Goal: Information Seeking & Learning: Learn about a topic

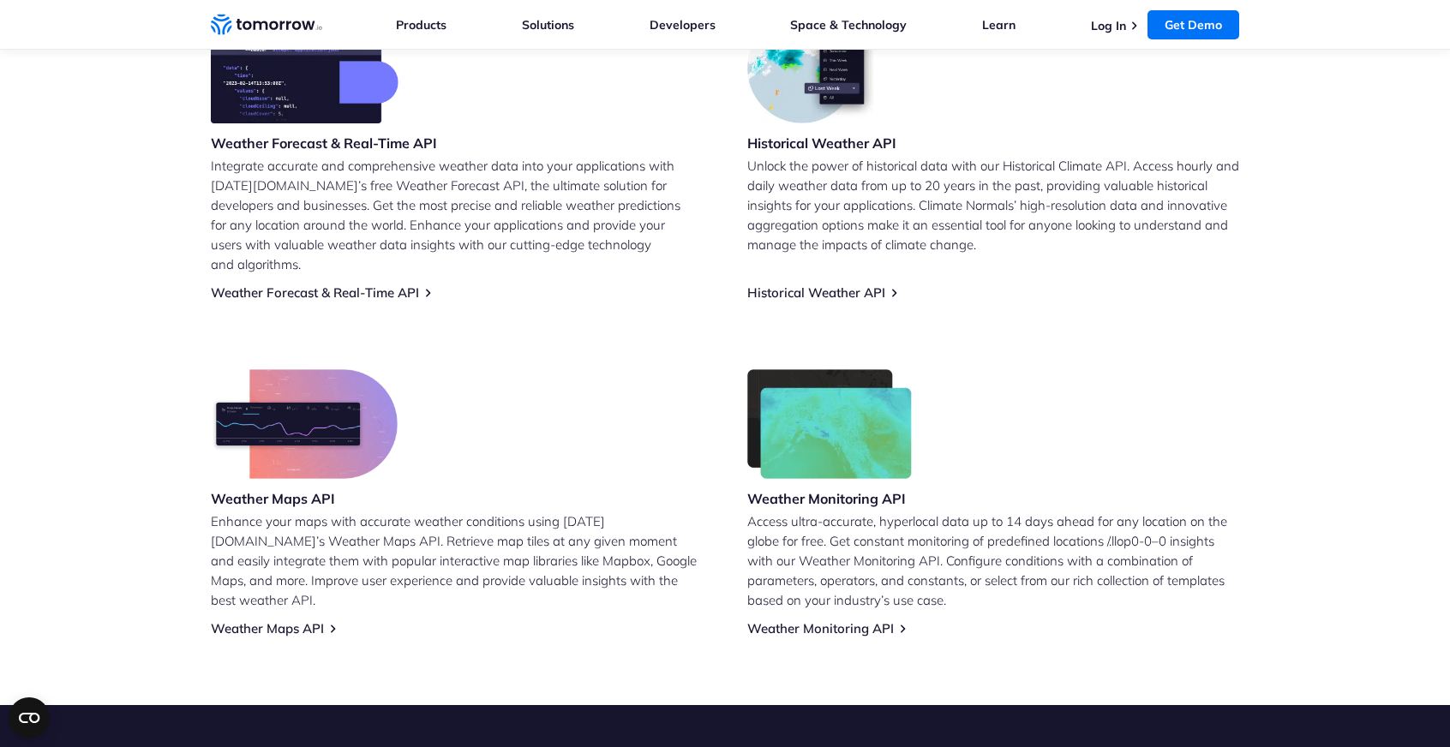
scroll to position [600, 0]
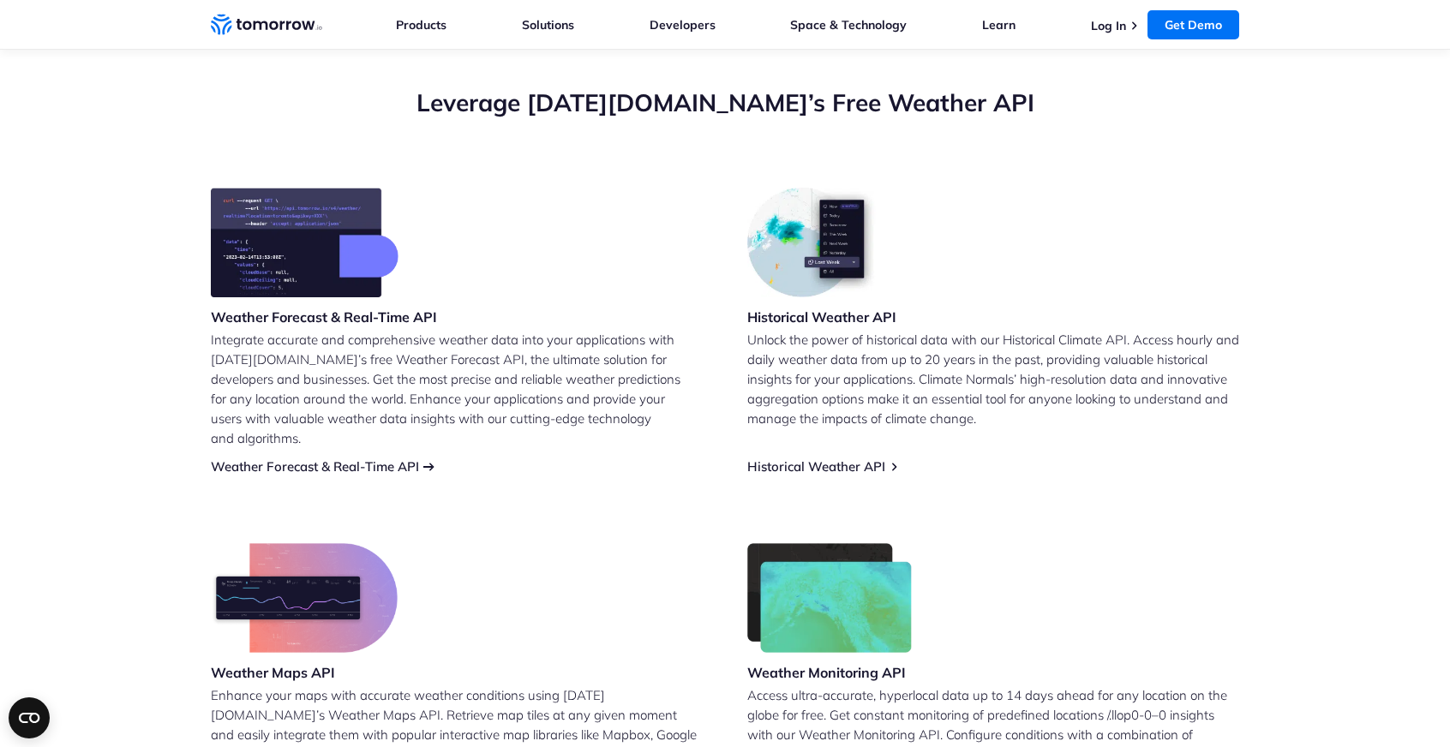
click at [356, 458] on link "Weather Forecast & Real-Time API" at bounding box center [315, 466] width 208 height 16
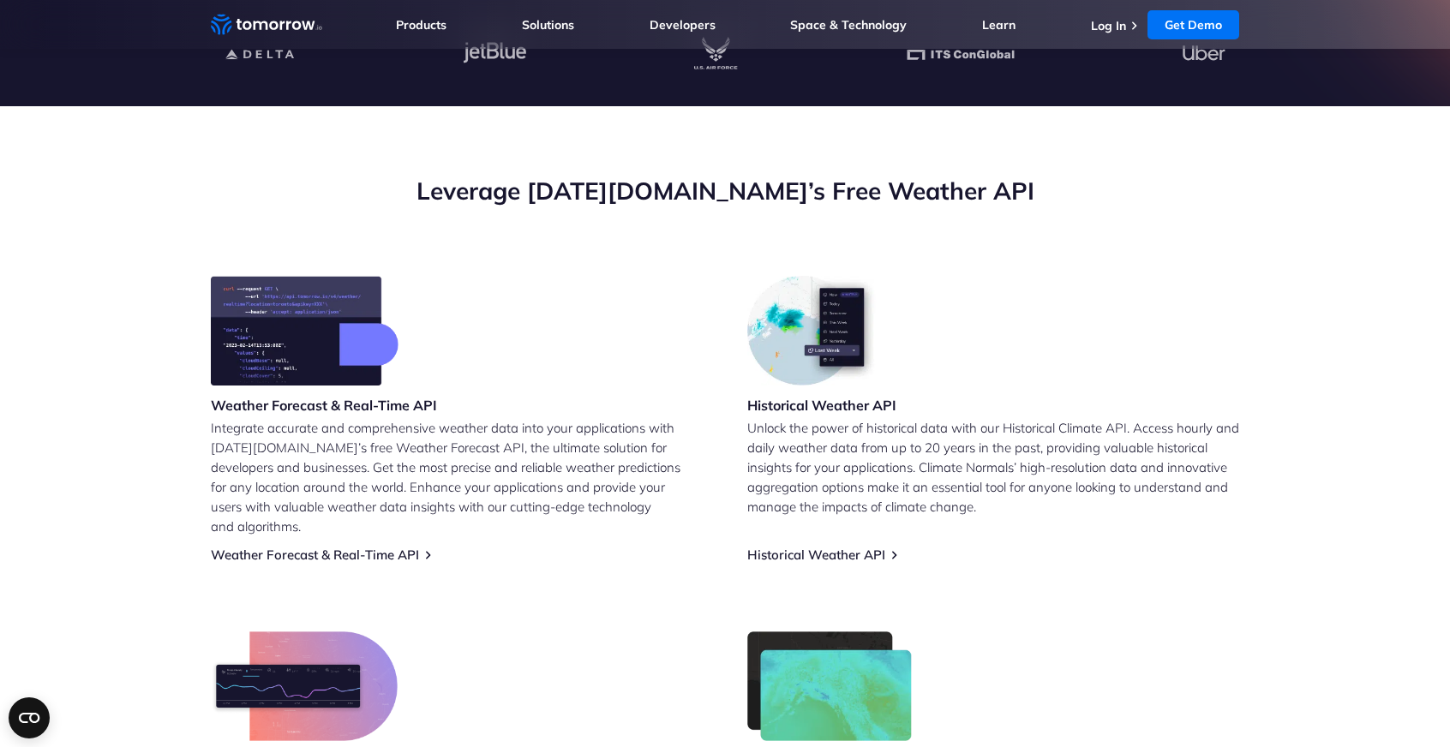
scroll to position [514, 0]
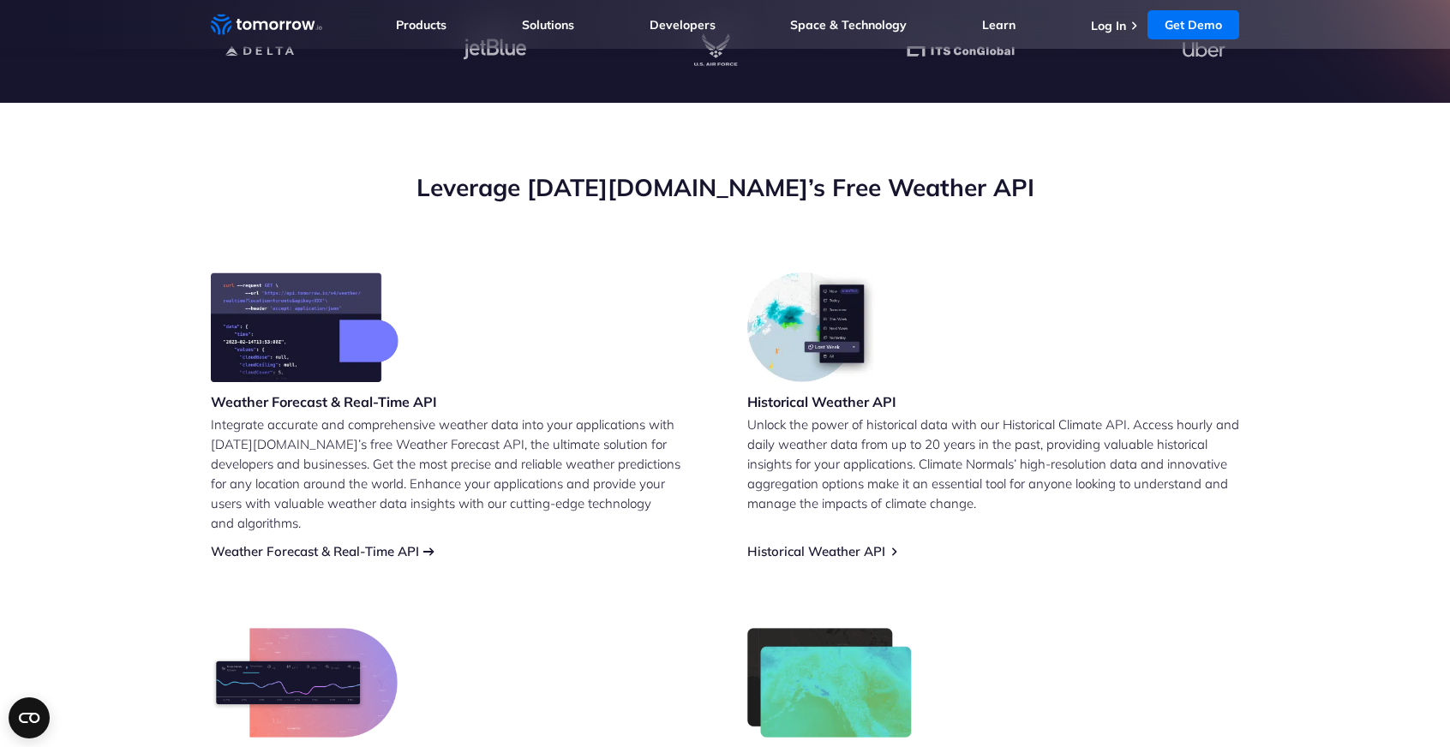
click at [382, 543] on link "Weather Forecast & Real-Time API" at bounding box center [315, 551] width 208 height 16
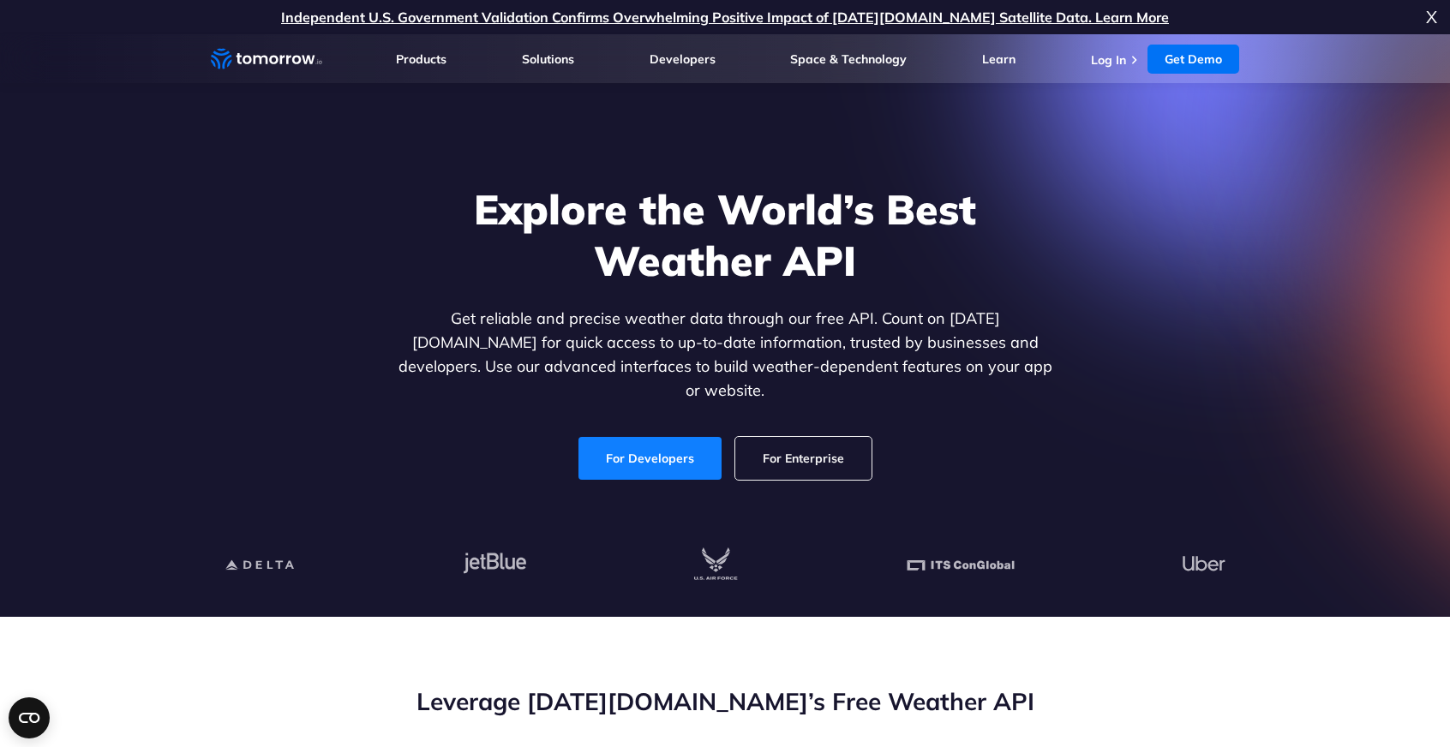
click at [633, 445] on link "For Developers" at bounding box center [649, 458] width 143 height 43
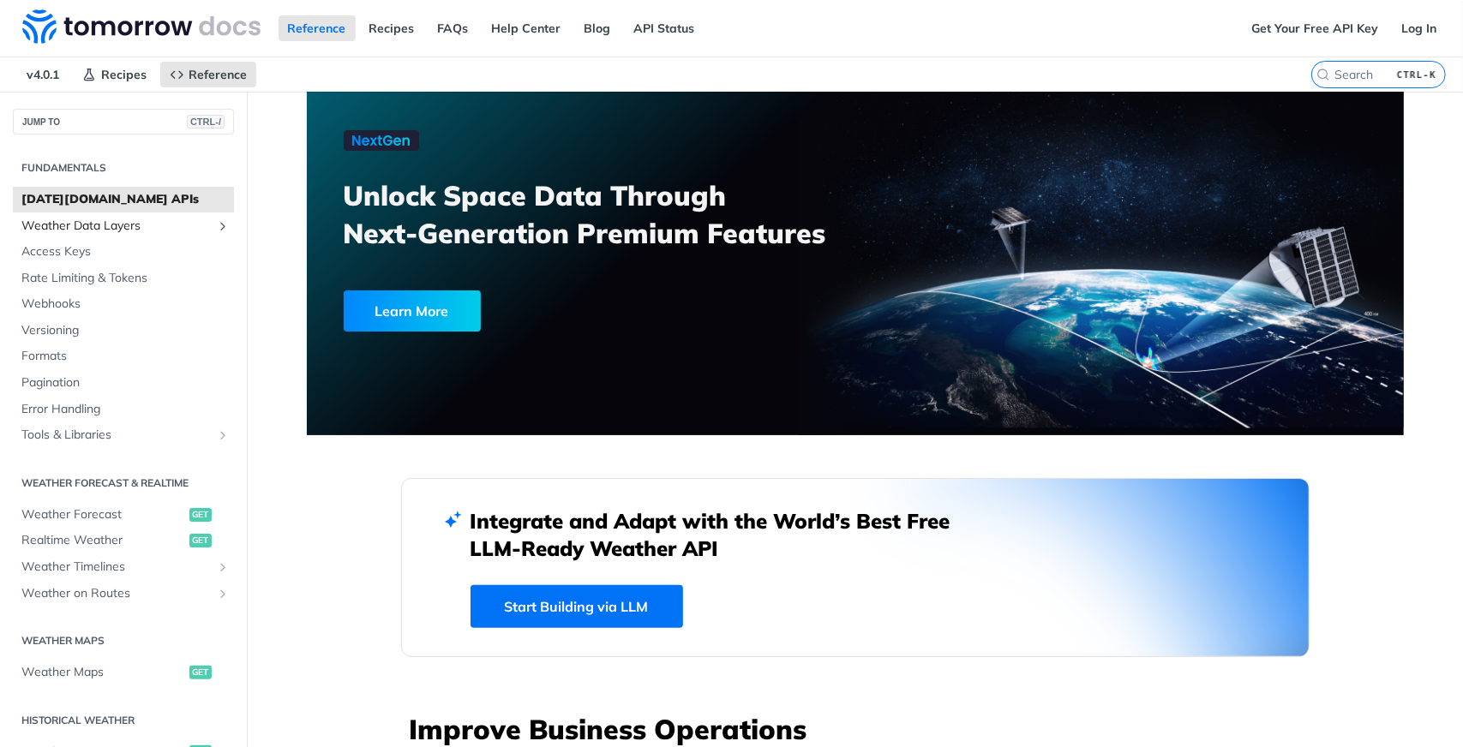
click at [144, 228] on span "Weather Data Layers" at bounding box center [116, 226] width 190 height 17
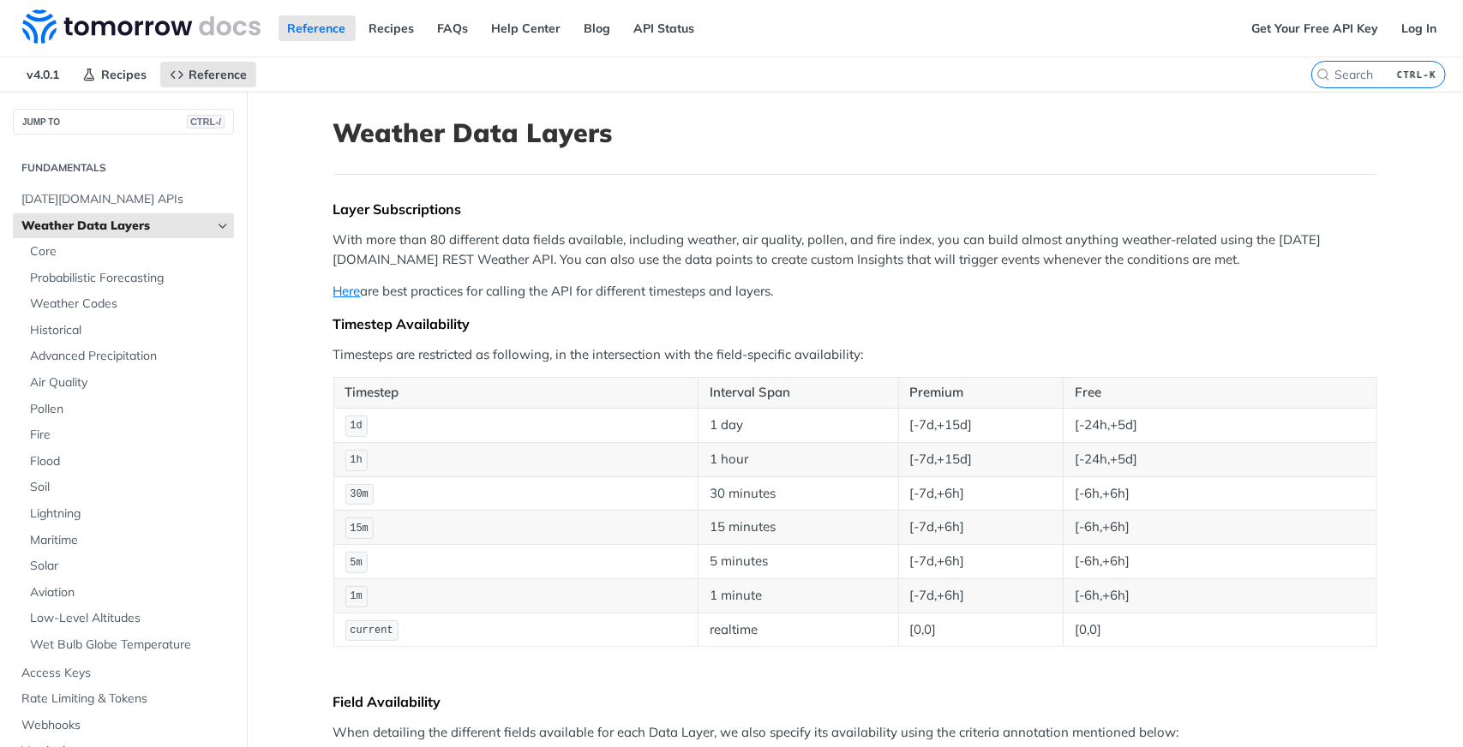
click at [572, 388] on th "Timestep" at bounding box center [515, 393] width 365 height 31
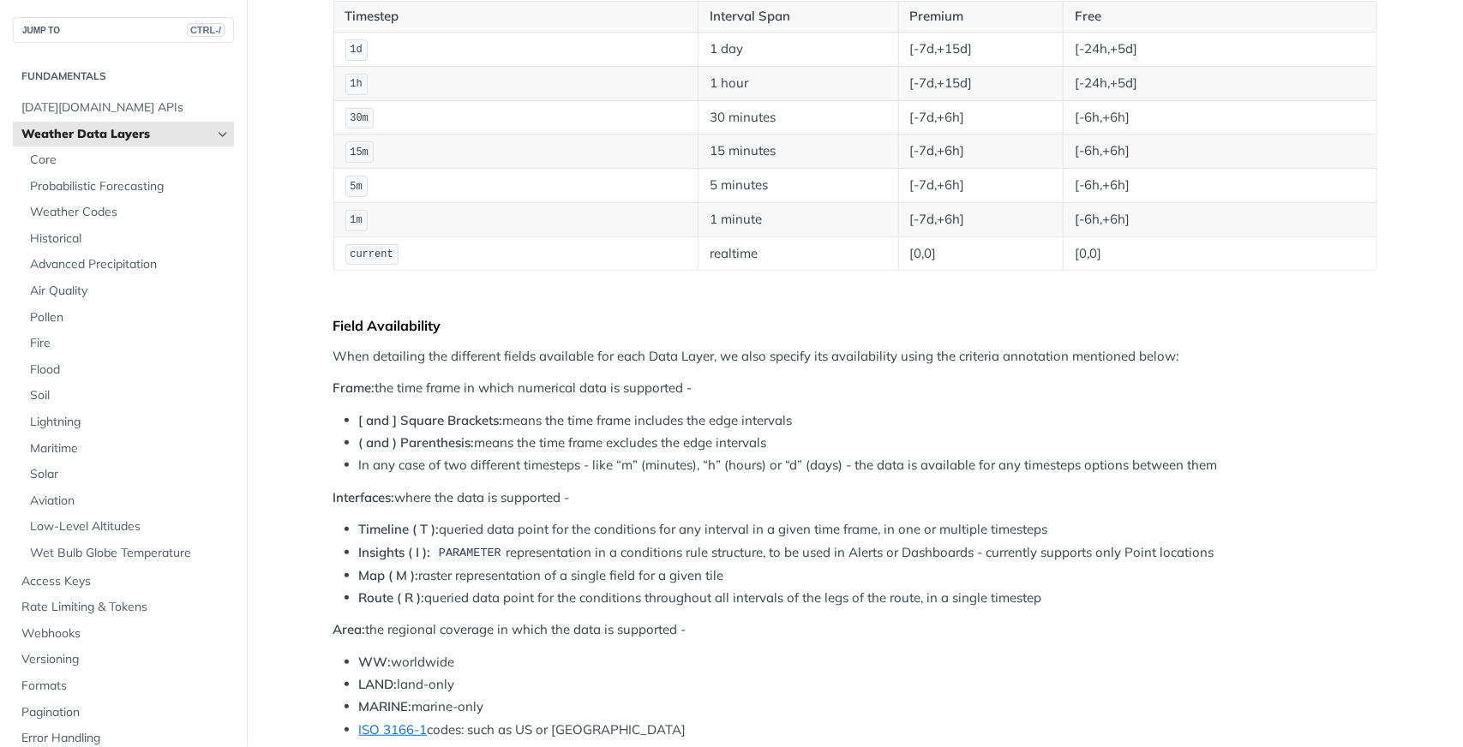
scroll to position [514, 0]
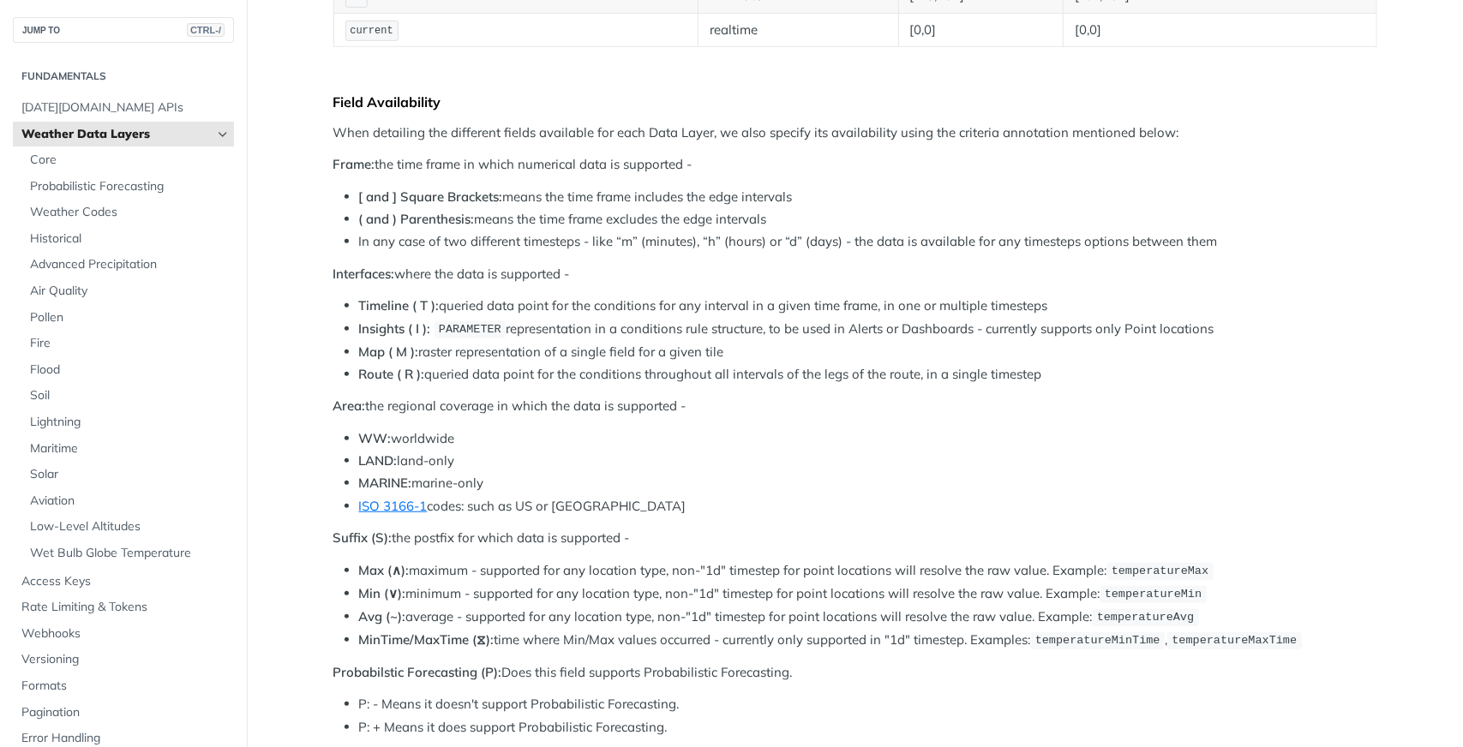
click at [575, 385] on div "Layer Subscriptions With more than 80 different data fields available, includin…" at bounding box center [855, 707] width 1044 height 2213
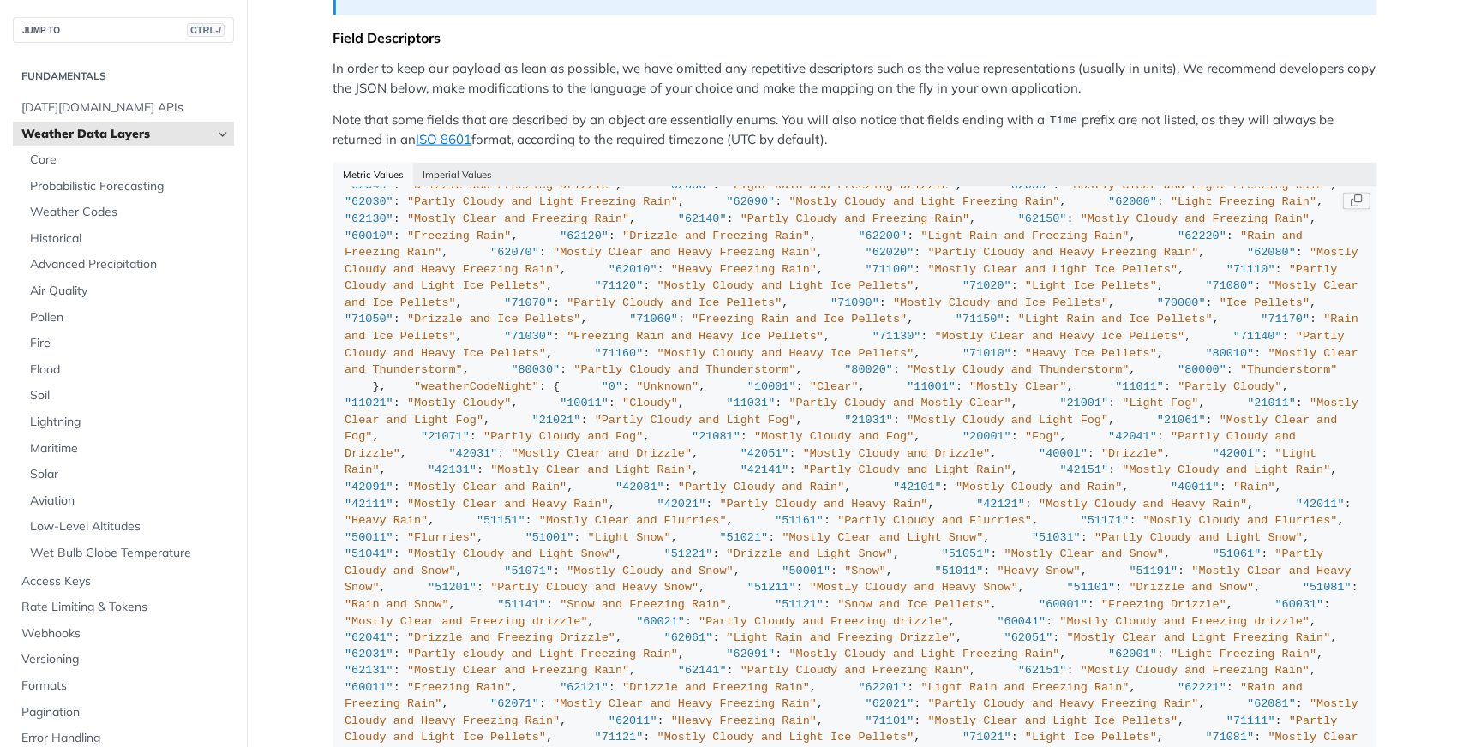
scroll to position [5741, 0]
click at [451, 165] on button "Imperial Values" at bounding box center [457, 175] width 89 height 24
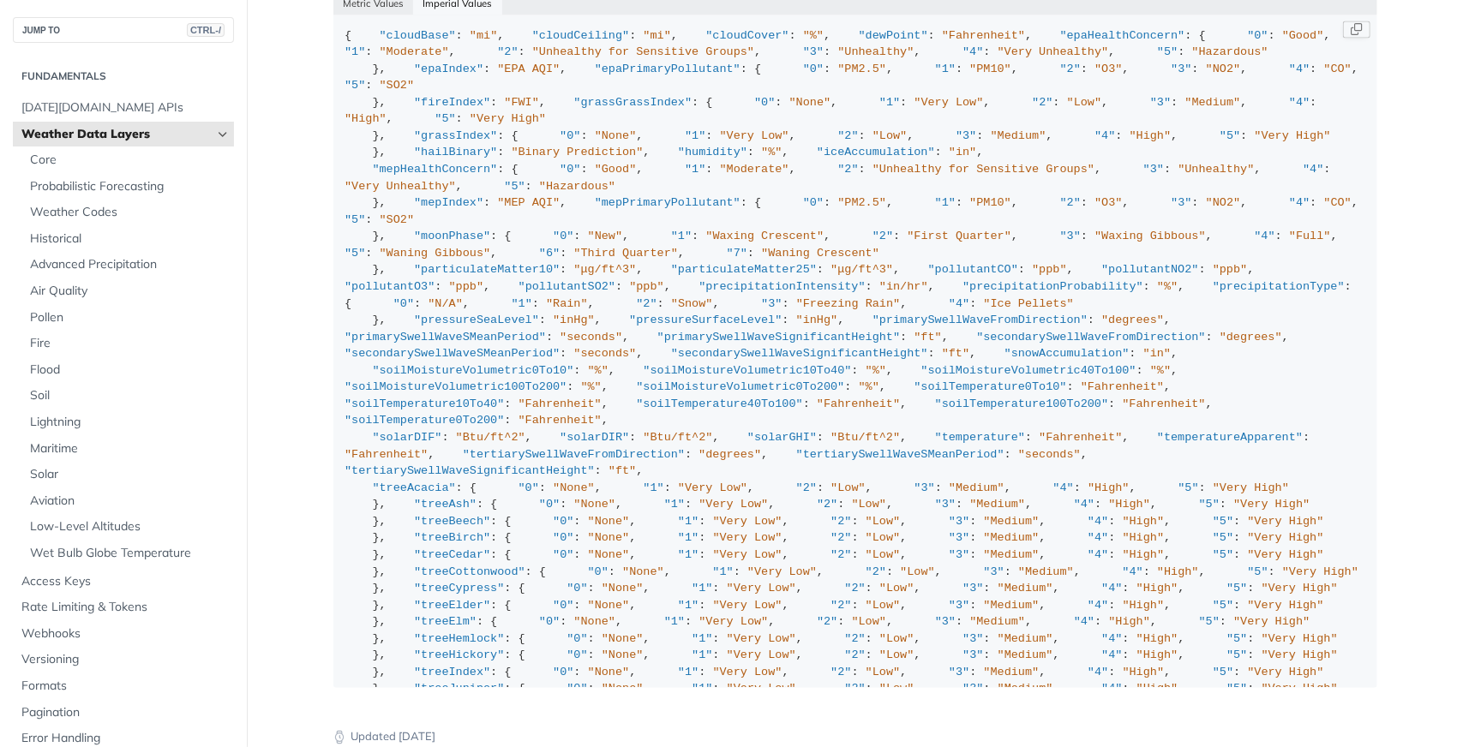
scroll to position [86, 0]
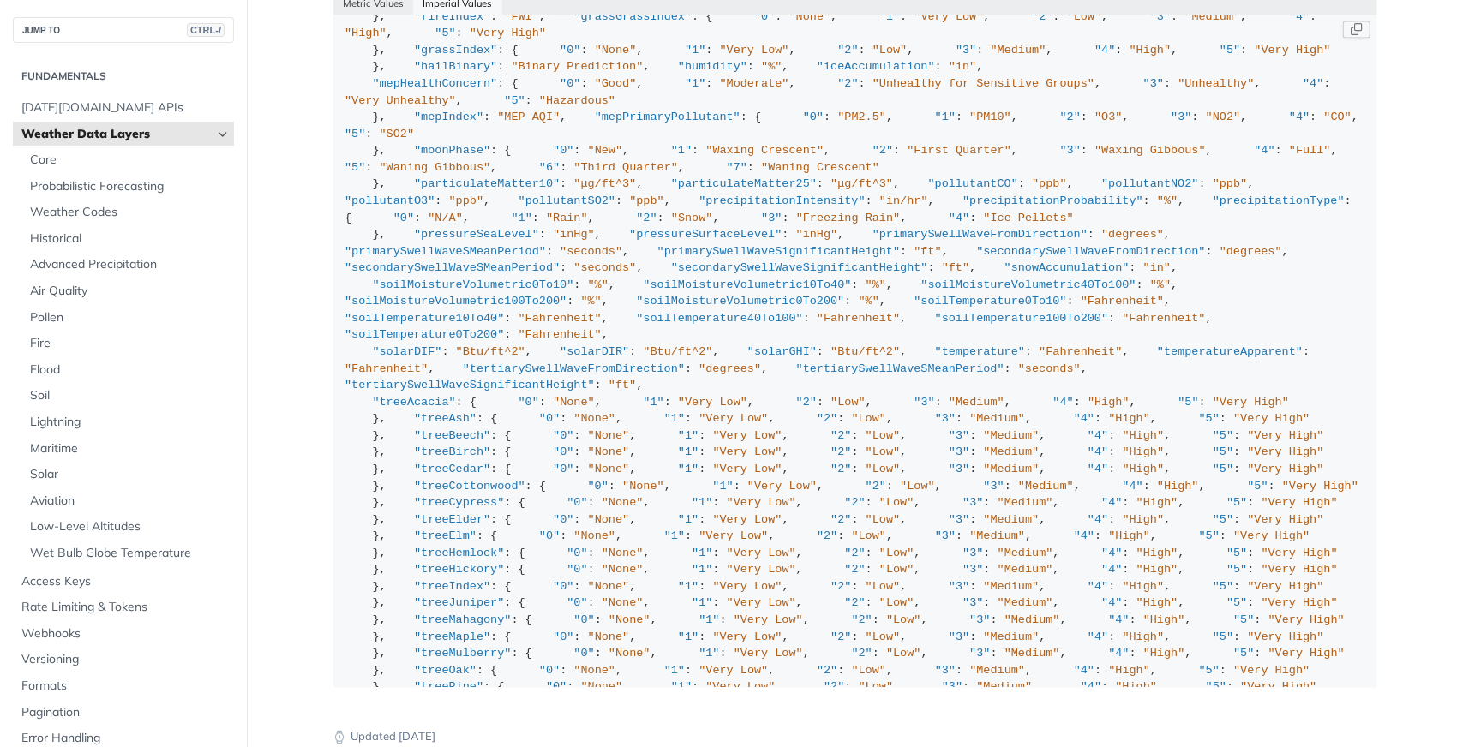
click at [785, 402] on div "{ "cloudBase" : "mi" , "cloudCeiling" : "mi" , "cloudCover" : "%" , "dewPoint" …" at bounding box center [854, 461] width 1021 height 1039
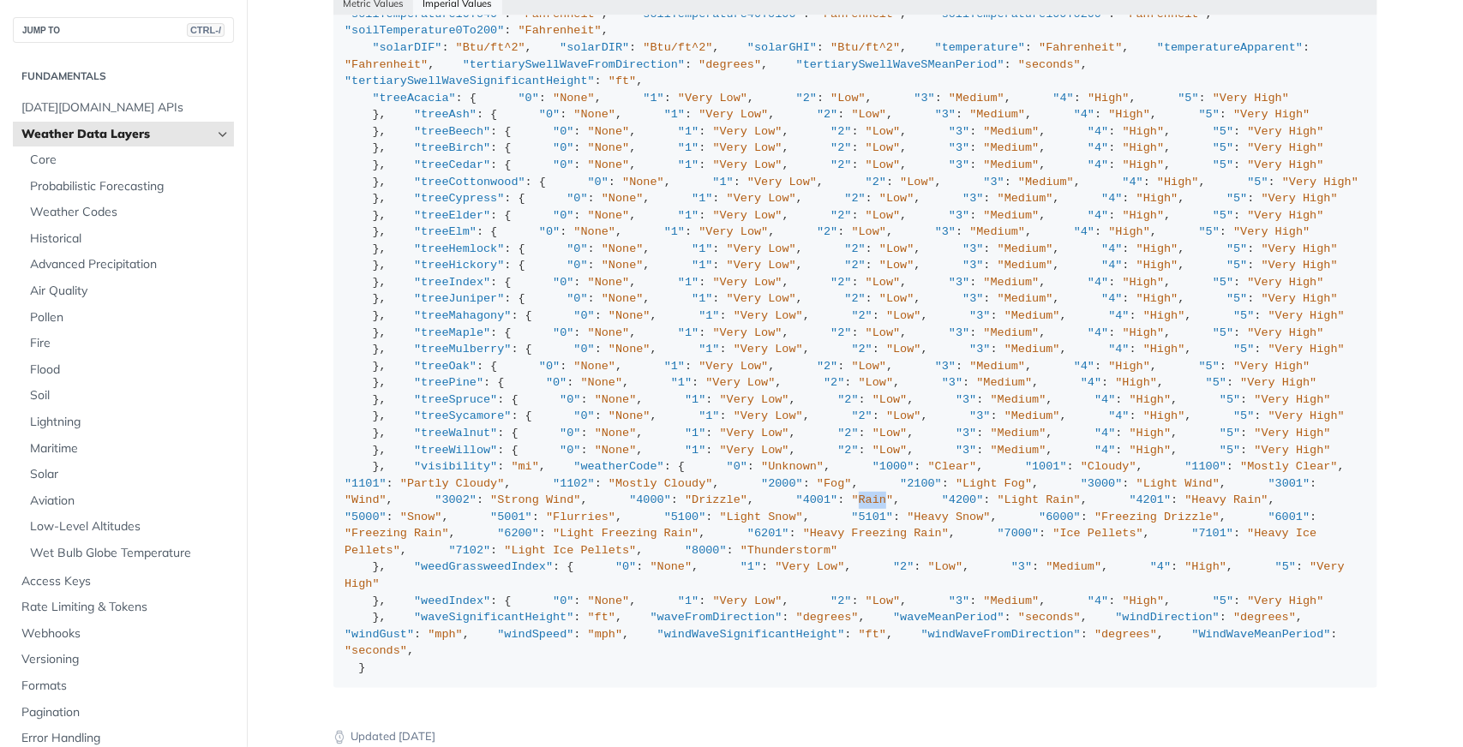
scroll to position [1047, 0]
click at [121, 102] on span "[DATE][DOMAIN_NAME] APIs" at bounding box center [125, 107] width 208 height 17
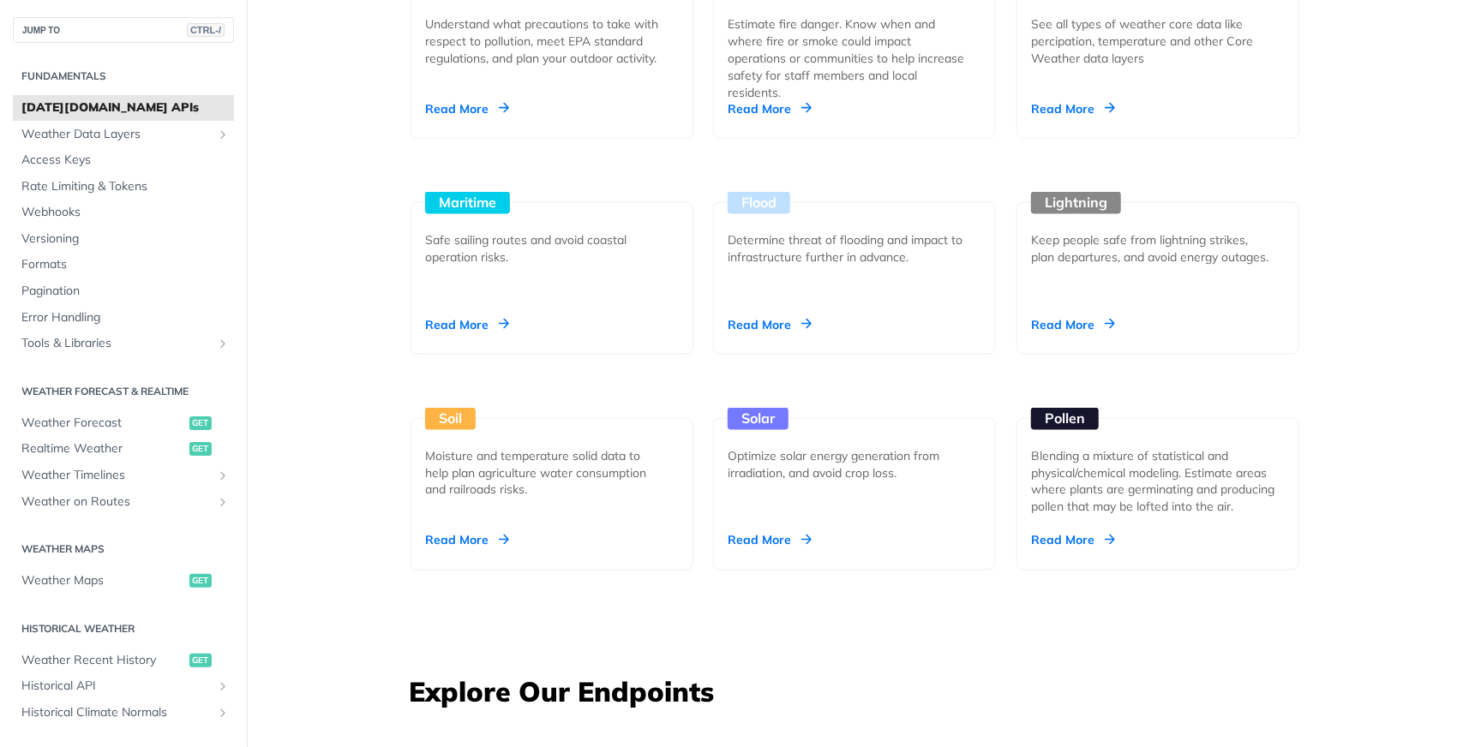
scroll to position [995, 0]
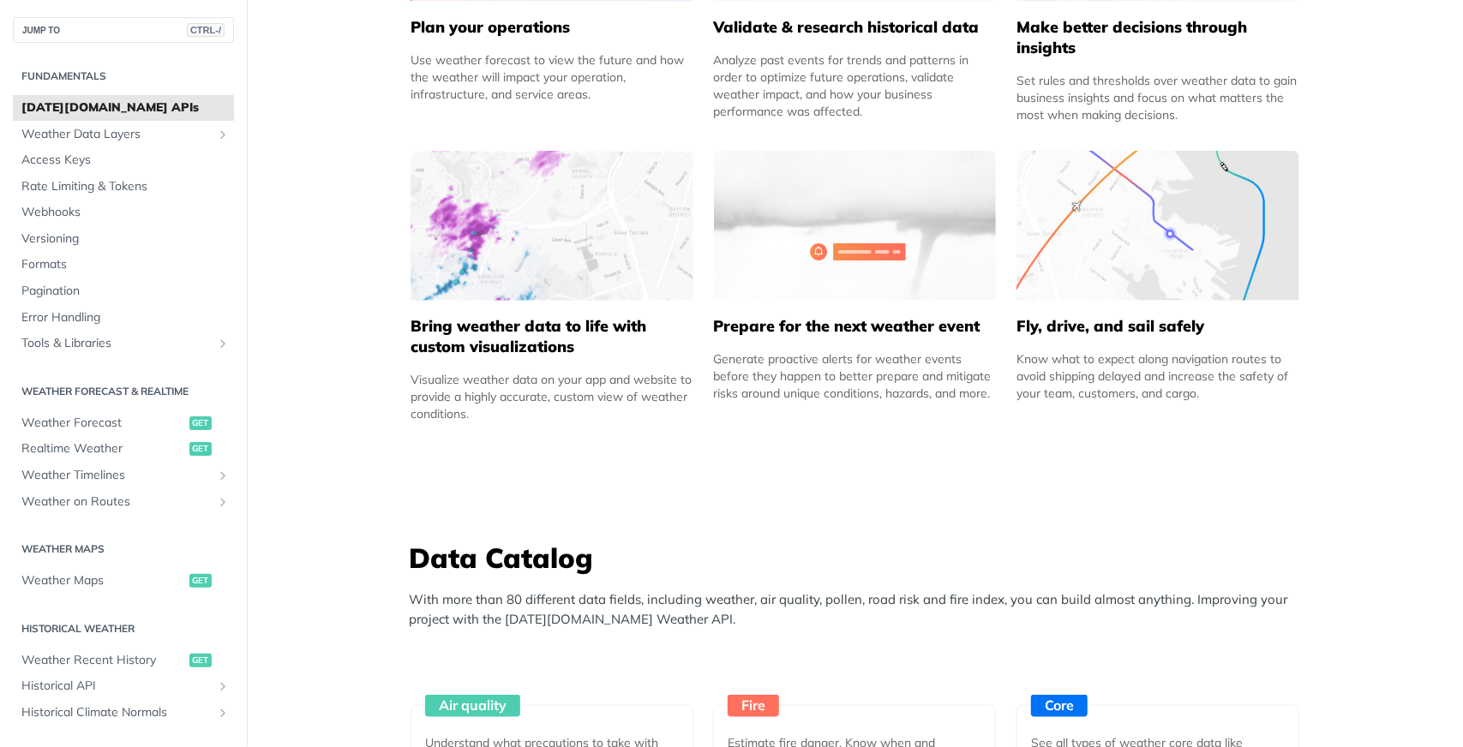
click at [123, 100] on span "[DATE][DOMAIN_NAME] APIs" at bounding box center [125, 107] width 208 height 17
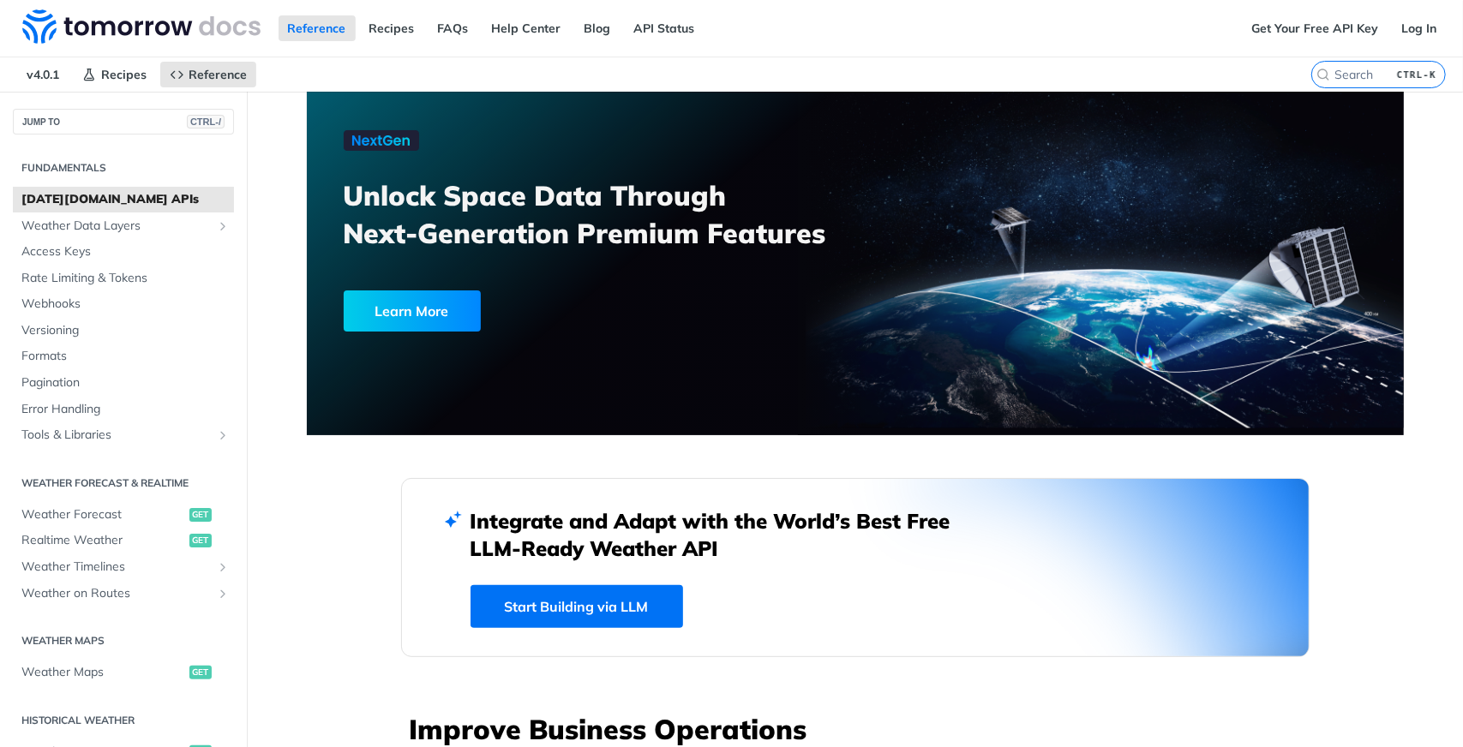
click at [394, 311] on div "Learn More" at bounding box center [412, 310] width 137 height 41
click at [88, 246] on span "Access Keys" at bounding box center [125, 251] width 208 height 17
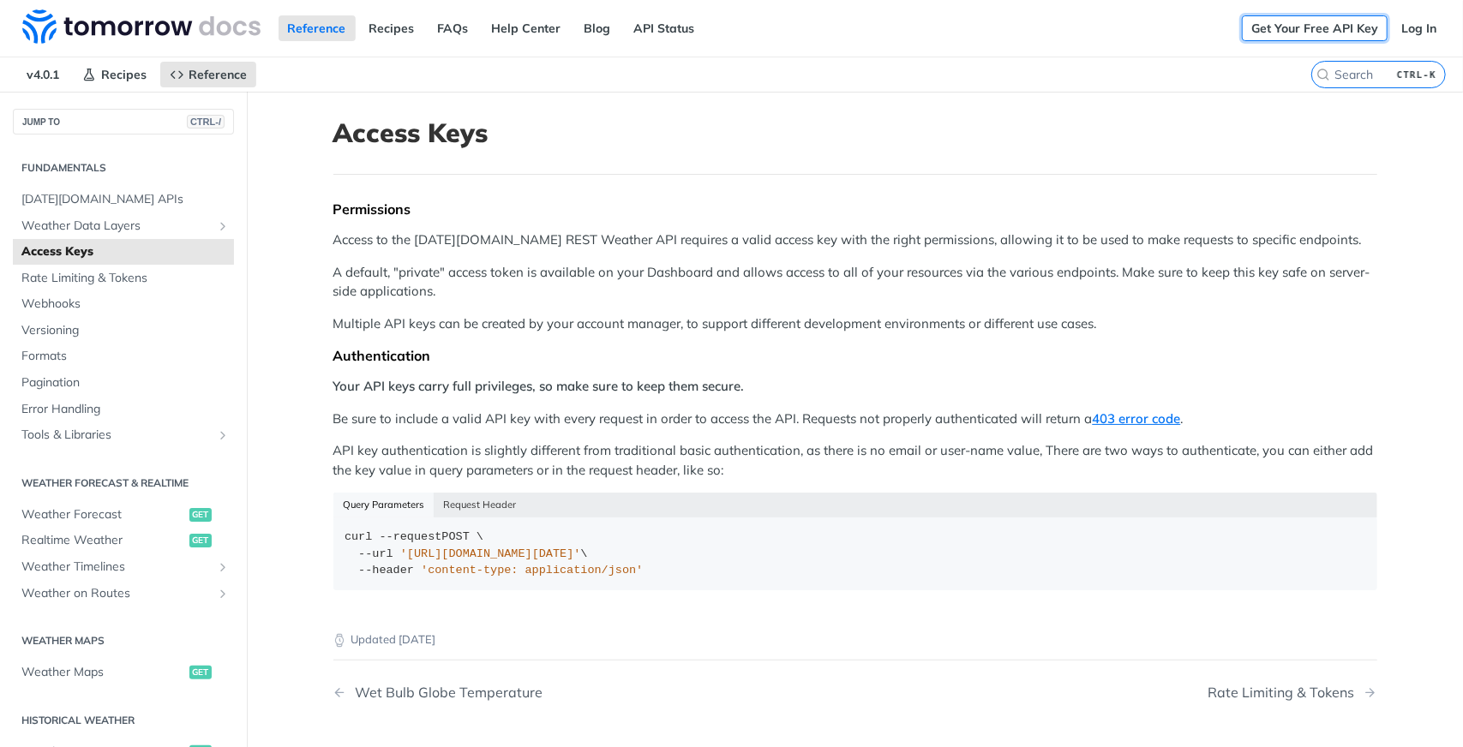
click at [1262, 26] on link "Get Your Free API Key" at bounding box center [1315, 28] width 146 height 26
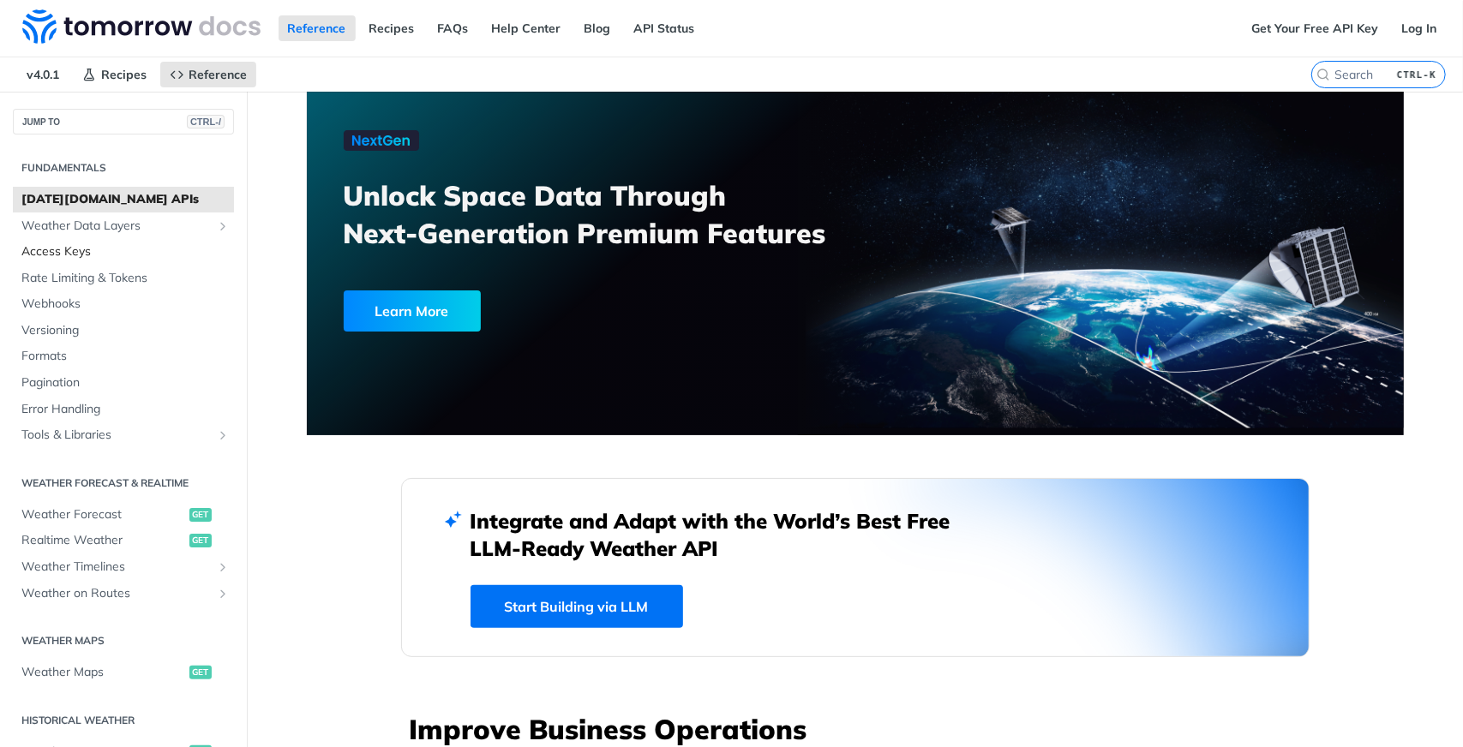
click at [92, 243] on span "Access Keys" at bounding box center [125, 251] width 208 height 17
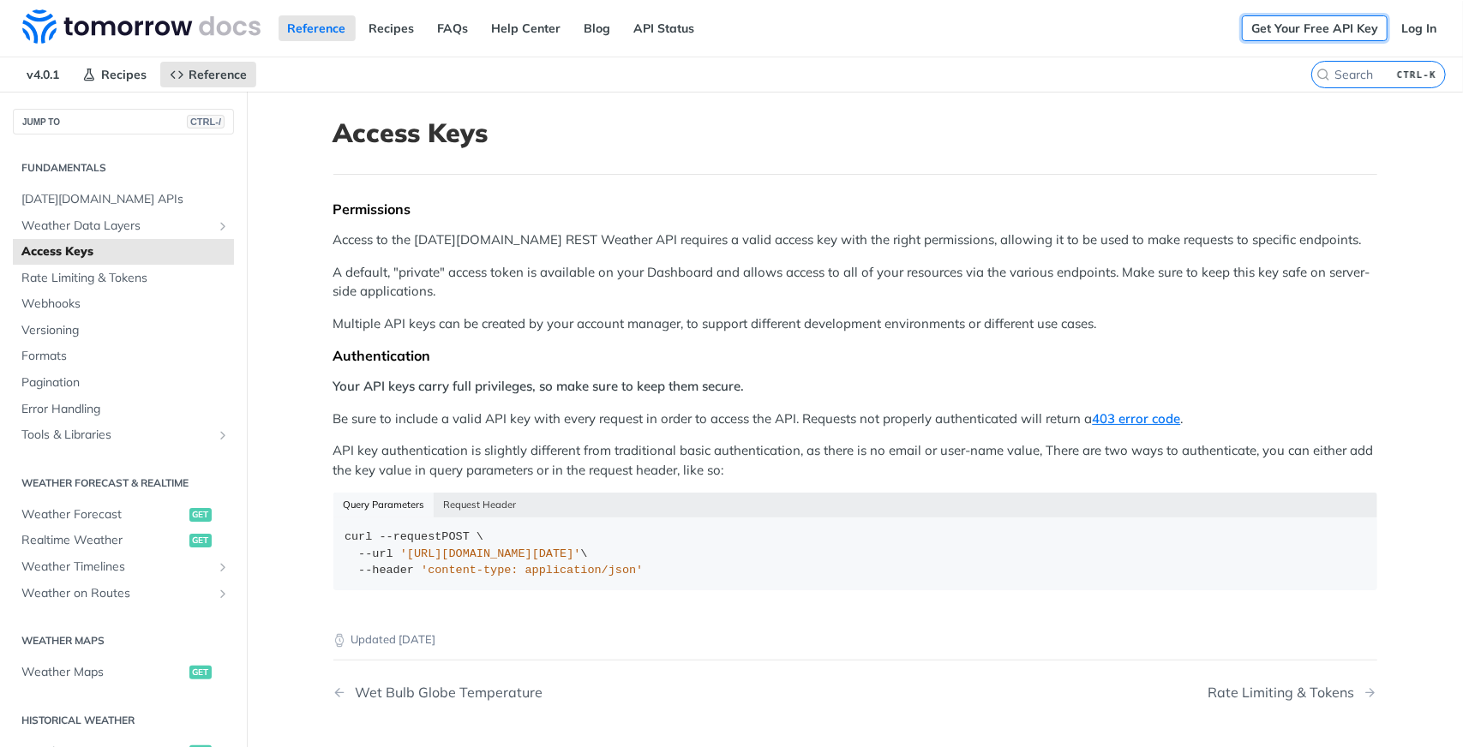
click at [1278, 28] on link "Get Your Free API Key" at bounding box center [1315, 28] width 146 height 26
